Goal: Task Accomplishment & Management: Manage account settings

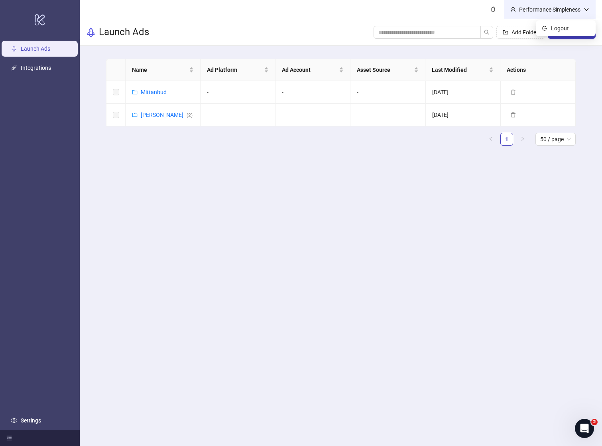
click at [578, 8] on div "Performance Simpleness" at bounding box center [550, 9] width 68 height 9
click at [566, 22] on li "Logout" at bounding box center [565, 28] width 57 height 13
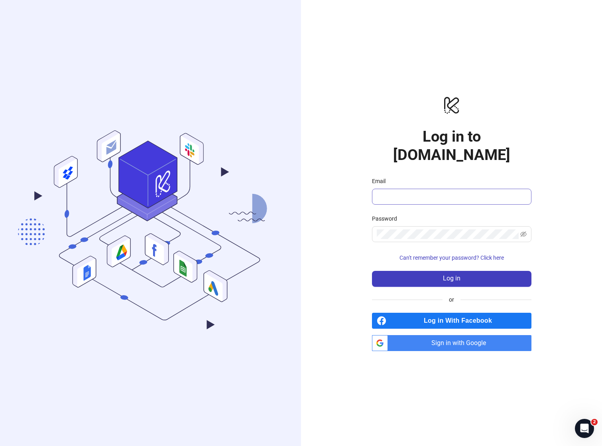
click at [395, 194] on span at bounding box center [451, 197] width 159 height 16
drag, startPoint x: 406, startPoint y: 179, endPoint x: 392, endPoint y: 187, distance: 15.9
click at [392, 189] on span at bounding box center [451, 197] width 159 height 16
paste input "**********"
type input "**********"
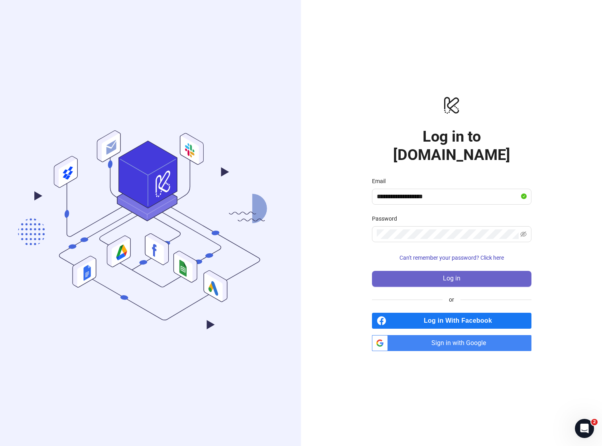
click at [469, 271] on button "Log in" at bounding box center [451, 279] width 159 height 16
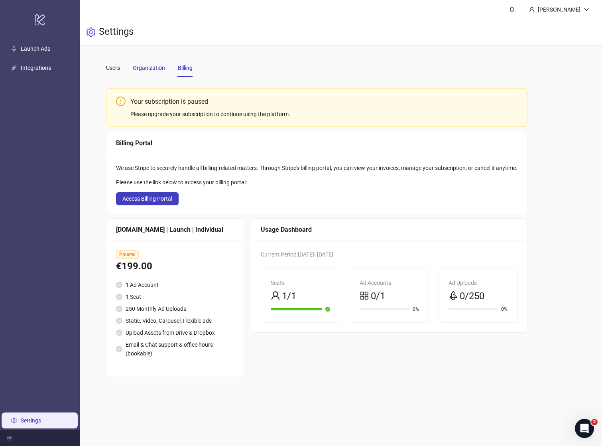
click at [152, 70] on div "Organization" at bounding box center [149, 67] width 32 height 9
click at [119, 70] on div "Users" at bounding box center [113, 67] width 14 height 9
click at [198, 64] on div "Users Organization Billing" at bounding box center [340, 68] width 469 height 18
click at [185, 69] on div "Billing" at bounding box center [185, 67] width 15 height 9
click at [156, 69] on div "Organization" at bounding box center [149, 67] width 32 height 9
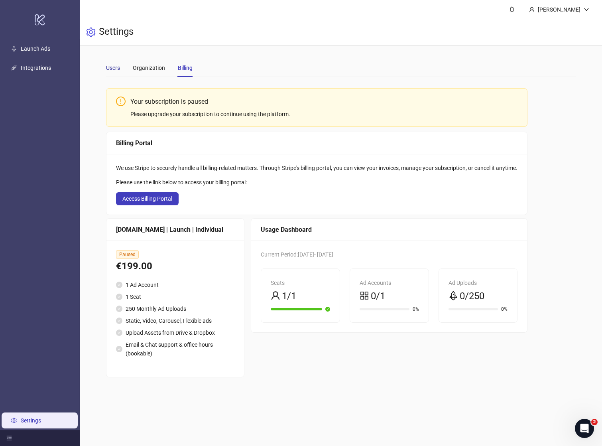
click at [114, 67] on div "Users" at bounding box center [113, 67] width 14 height 9
click at [178, 70] on div "Billing" at bounding box center [185, 67] width 15 height 9
click at [106, 71] on main "Users Organization Billing Your subscription is paused Please upgrade your subs…" at bounding box center [341, 218] width 482 height 344
click at [113, 66] on div "Users" at bounding box center [113, 67] width 14 height 9
click at [138, 67] on div "Organization" at bounding box center [149, 67] width 32 height 9
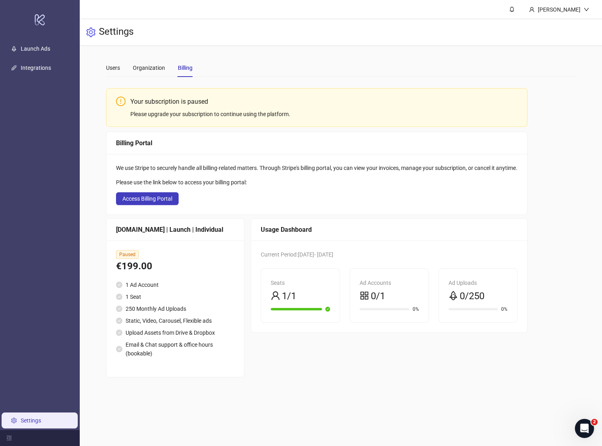
click at [188, 69] on div "Billing" at bounding box center [185, 67] width 15 height 9
click at [174, 196] on button "Access Billing Portal" at bounding box center [147, 198] width 63 height 13
click at [42, 45] on link "Launch Ads" at bounding box center [35, 48] width 29 height 6
